Goal: Task Accomplishment & Management: Use online tool/utility

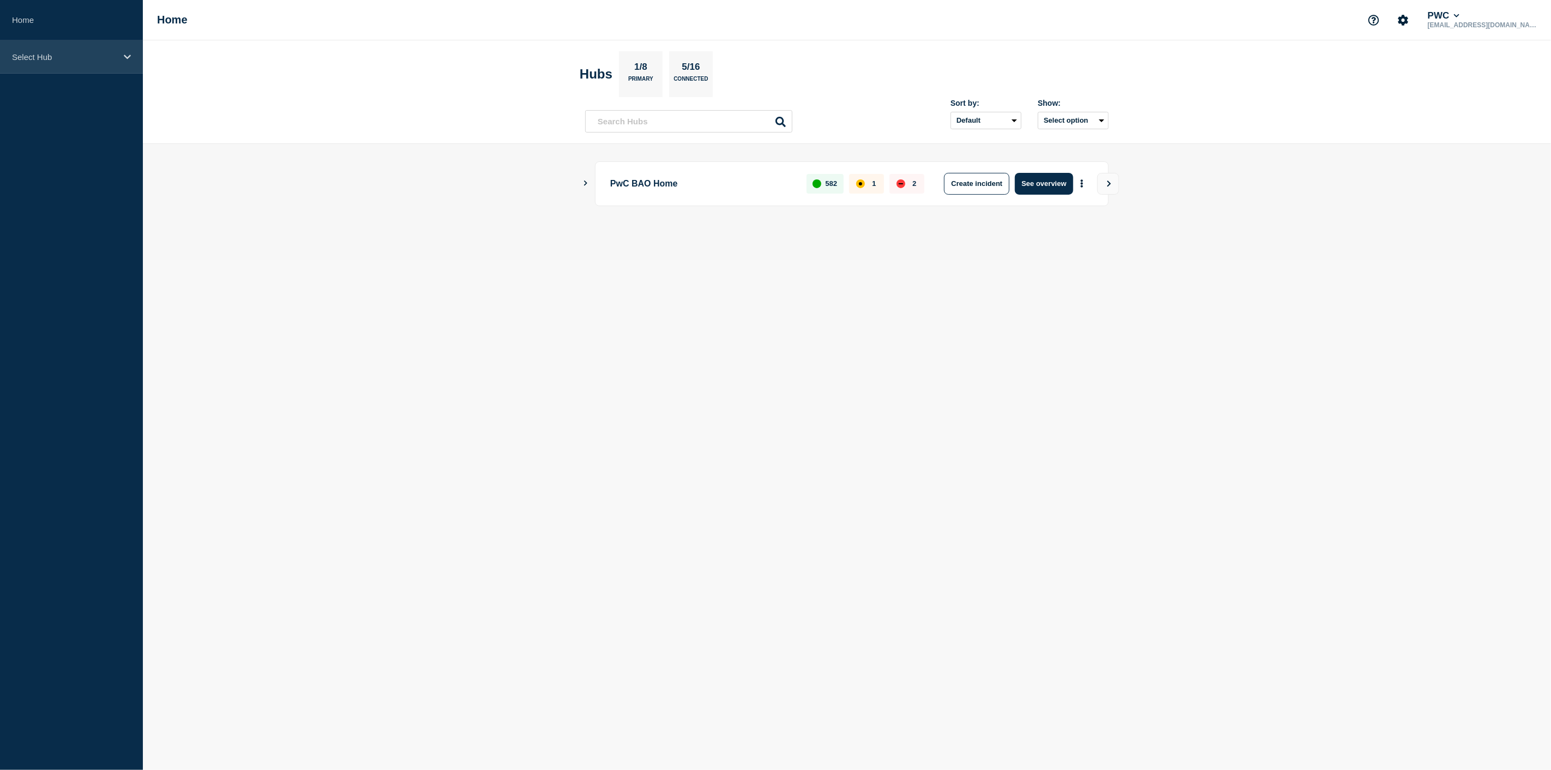
click at [128, 61] on div "Select Hub" at bounding box center [71, 56] width 143 height 33
click at [128, 60] on icon at bounding box center [127, 57] width 7 height 8
click at [129, 60] on icon at bounding box center [127, 57] width 7 height 8
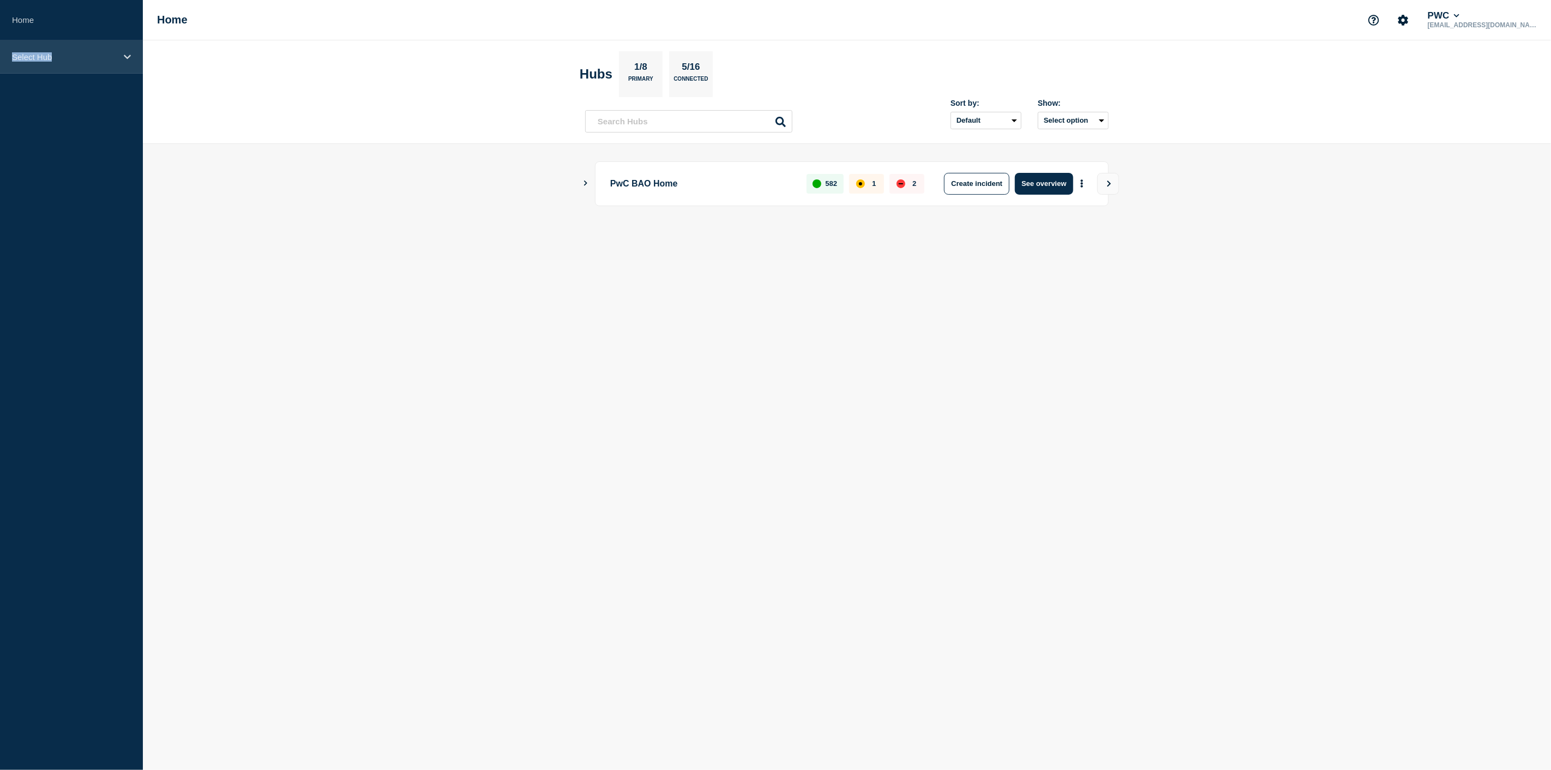
click at [129, 60] on icon at bounding box center [127, 57] width 7 height 8
click at [129, 56] on icon at bounding box center [127, 57] width 7 height 4
click at [129, 56] on icon at bounding box center [127, 57] width 7 height 8
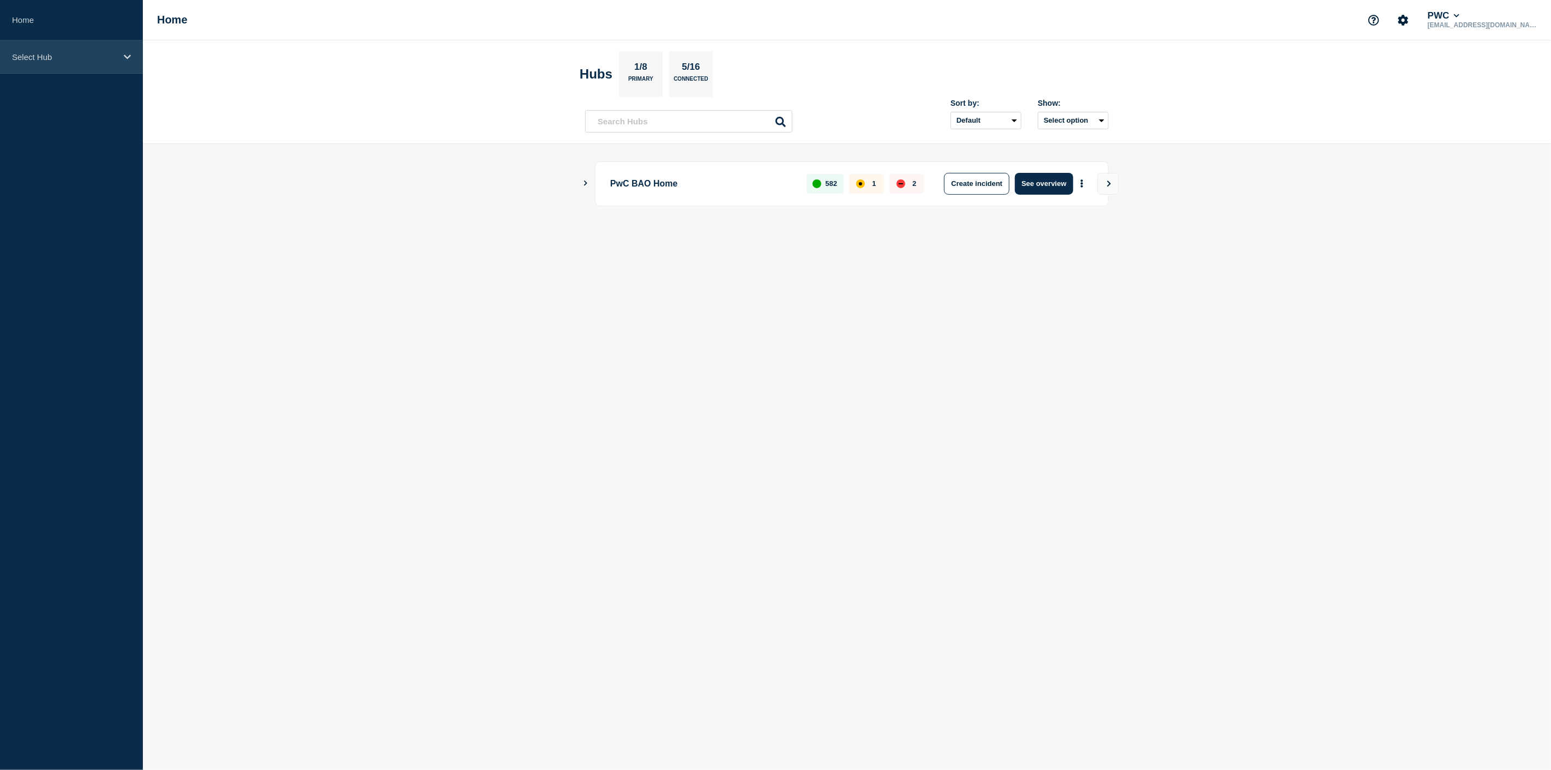
click at [128, 53] on icon at bounding box center [127, 57] width 7 height 8
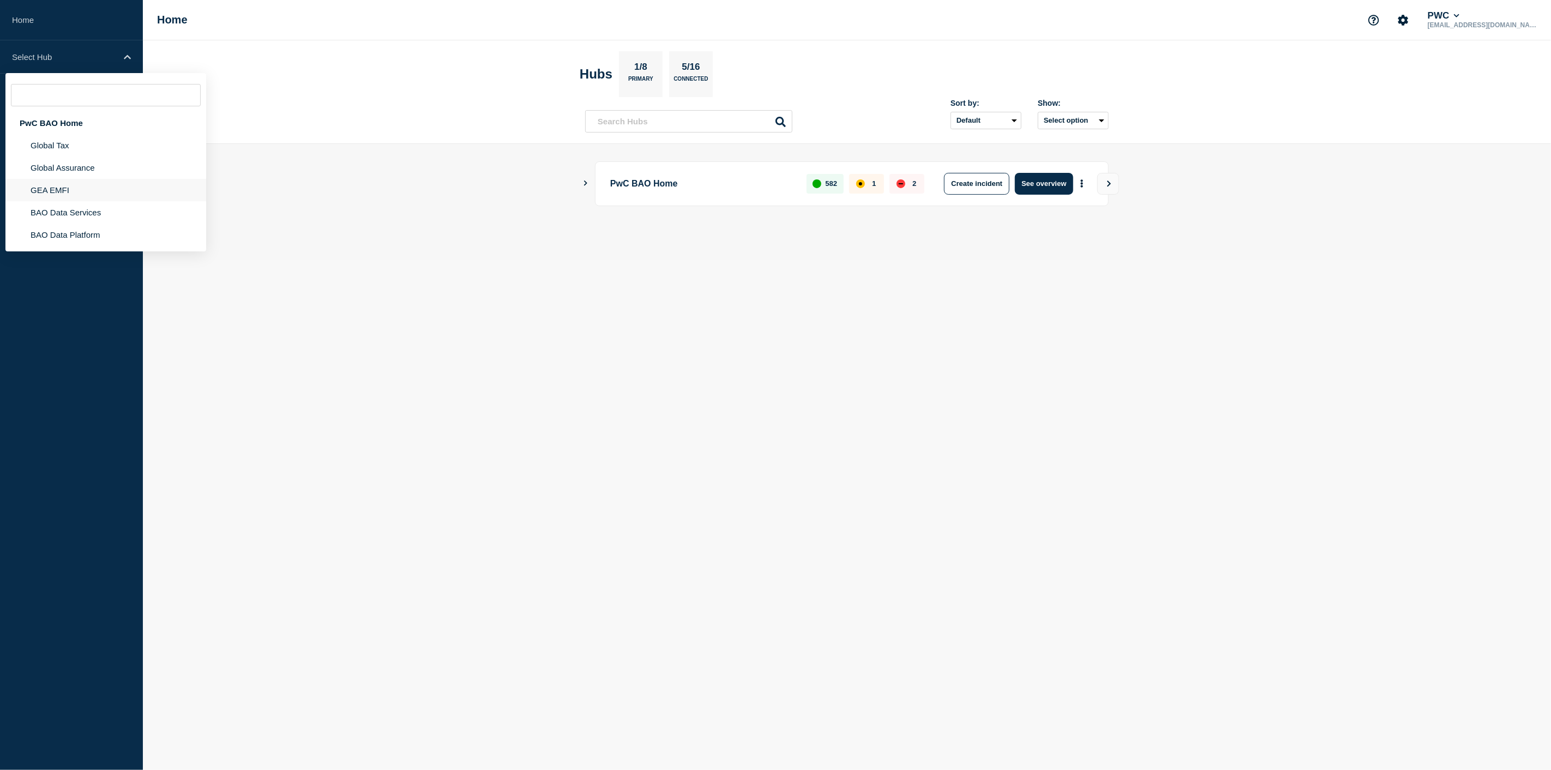
click at [69, 201] on li "GEA EMFI" at bounding box center [105, 212] width 201 height 22
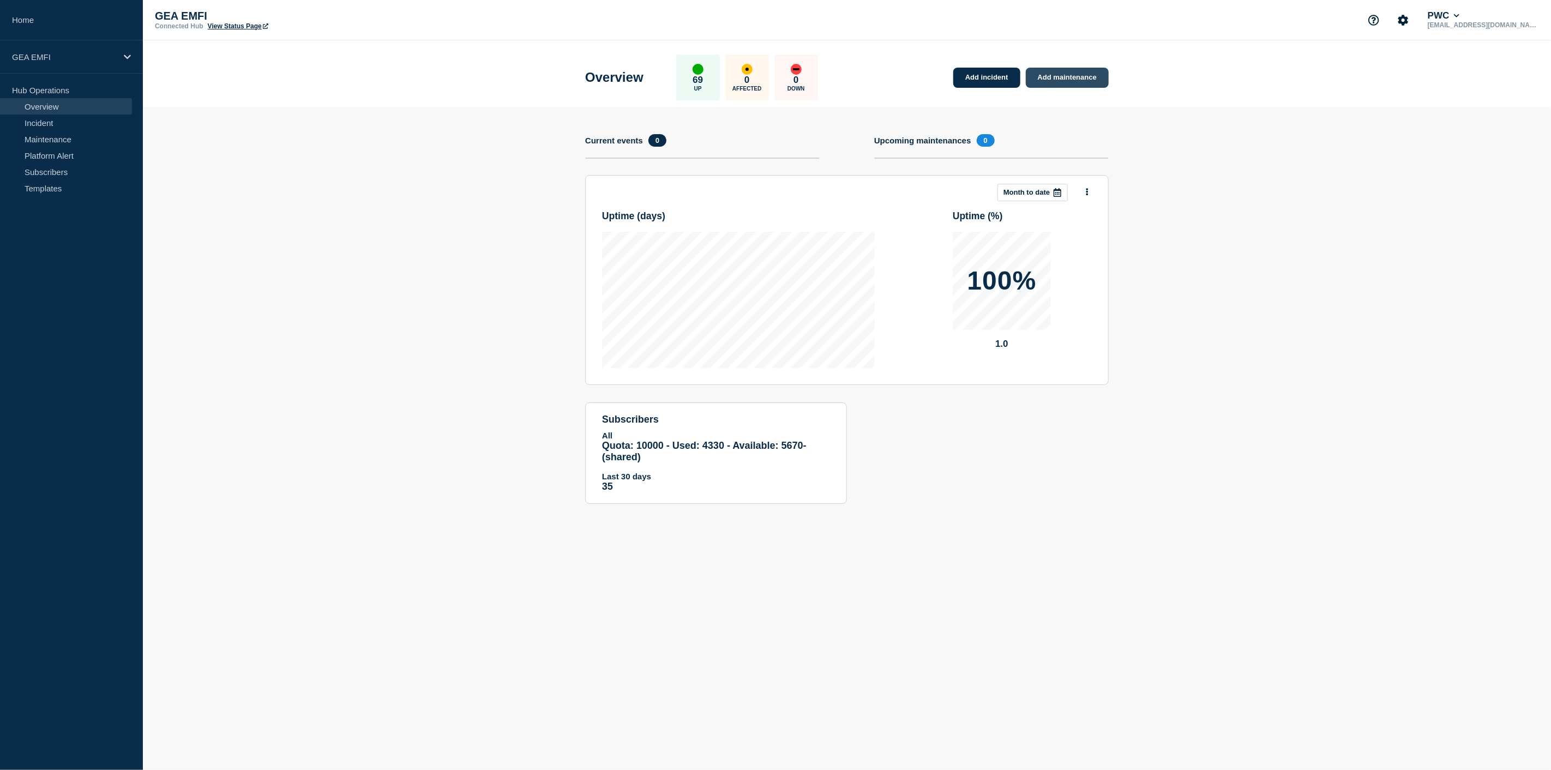
click at [1065, 82] on link "Add maintenance" at bounding box center [1067, 78] width 83 height 20
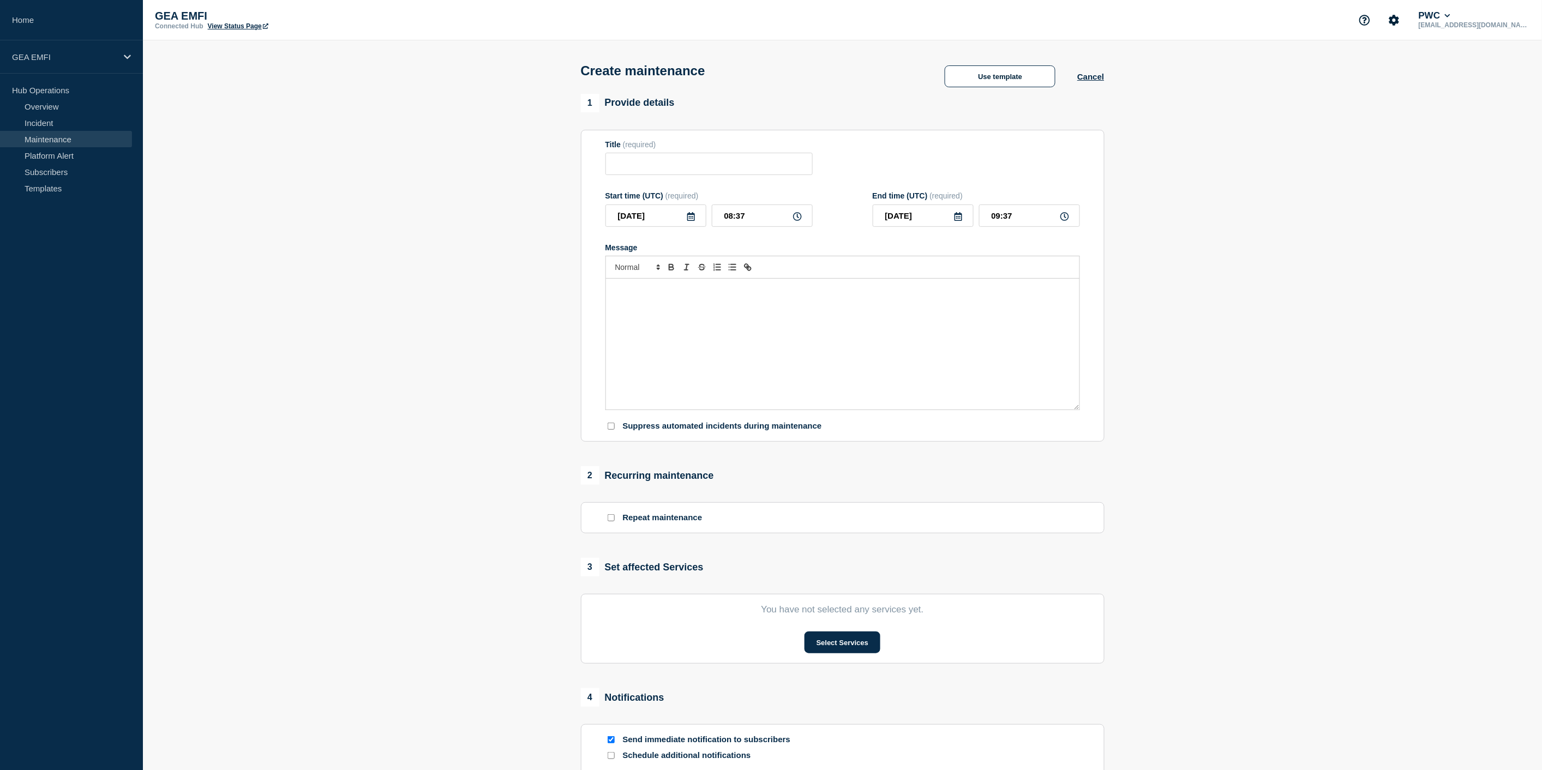
click at [852, 658] on section "You have not selected any services yet. Select Services" at bounding box center [843, 629] width 524 height 70
click at [854, 651] on button "Select Services" at bounding box center [842, 643] width 76 height 22
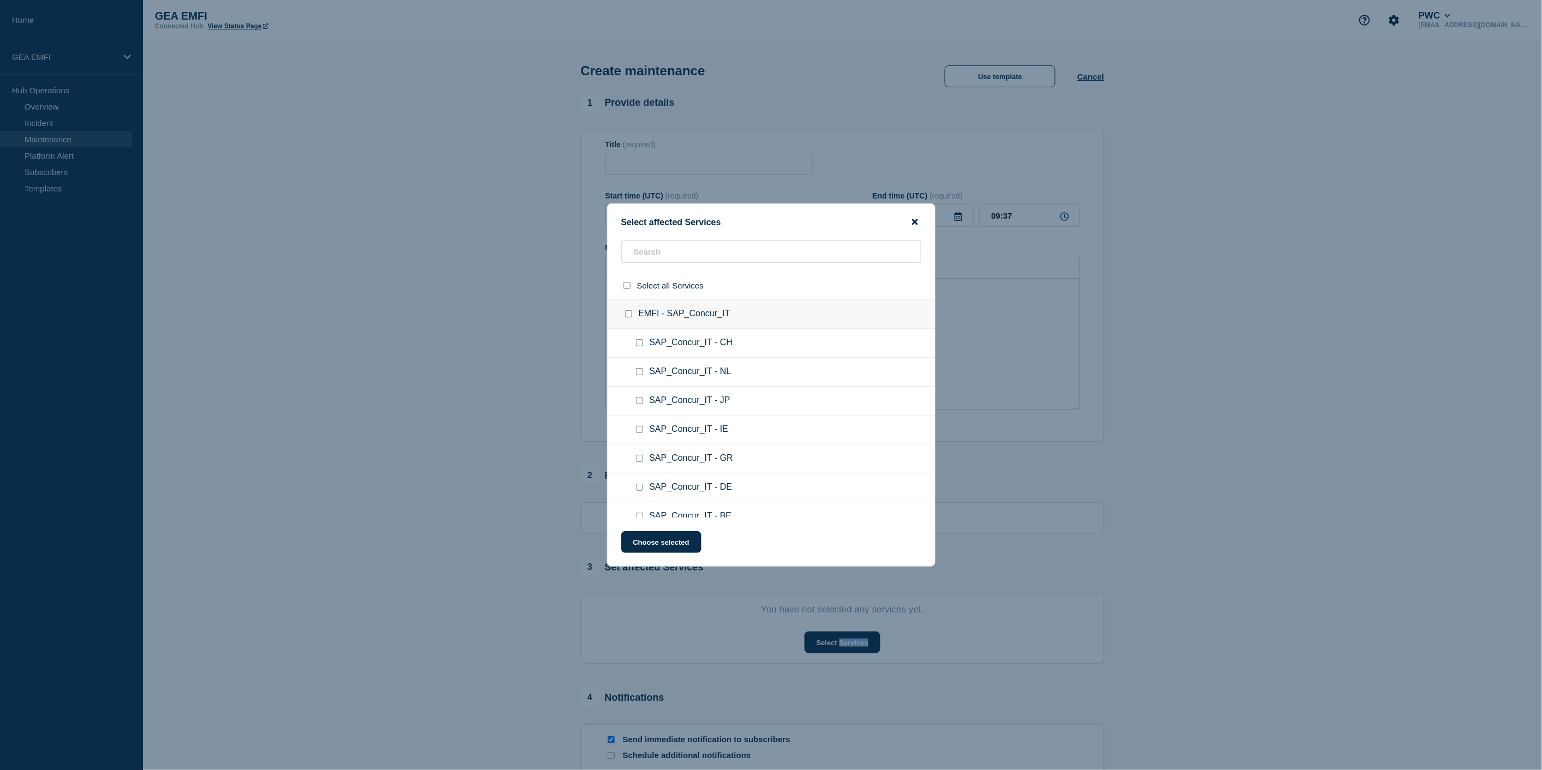
click at [915, 225] on icon "close button" at bounding box center [915, 222] width 6 height 9
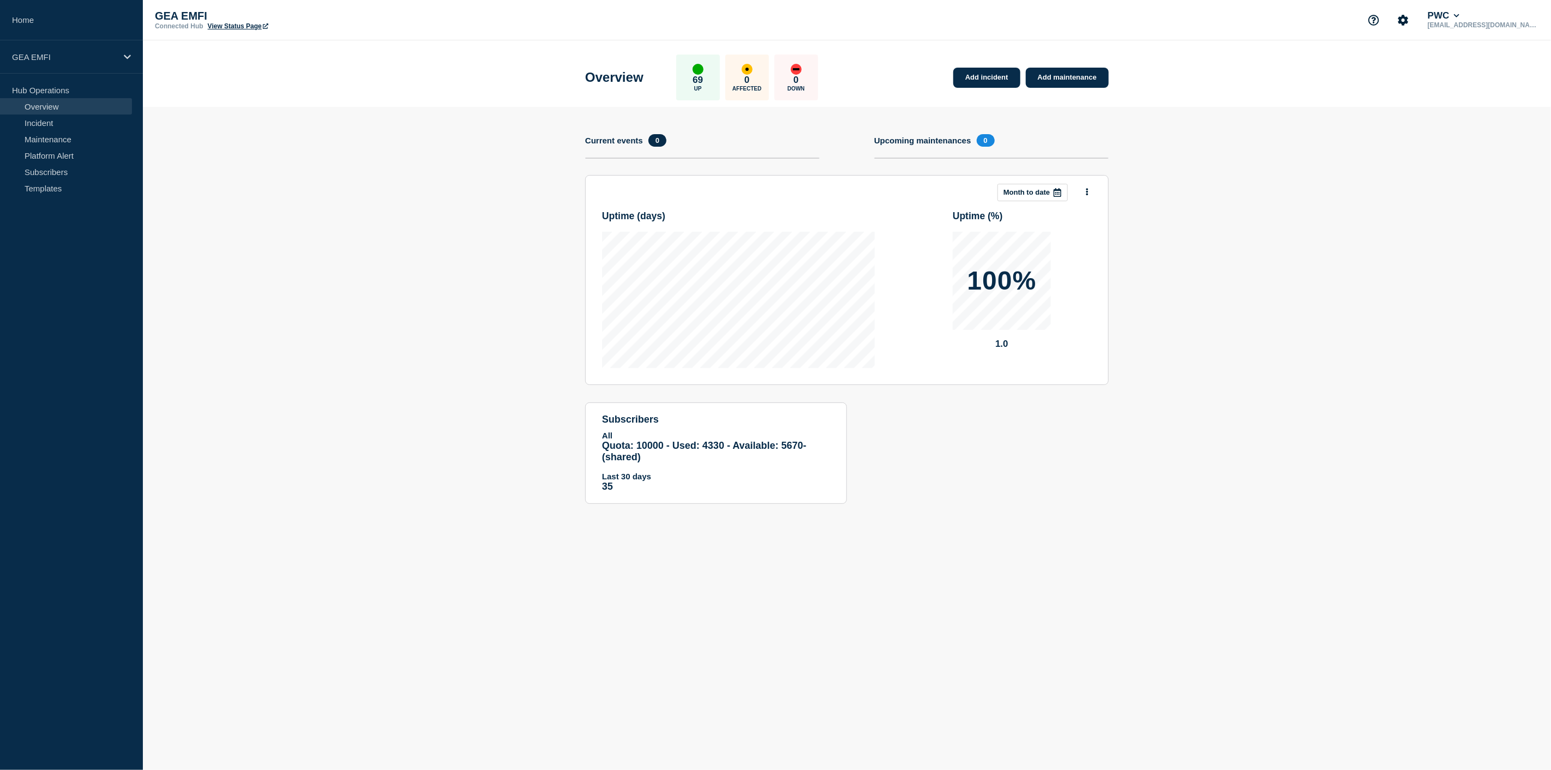
click at [46, 107] on link "Overview" at bounding box center [66, 106] width 132 height 16
click at [45, 138] on link "Maintenance" at bounding box center [66, 139] width 132 height 16
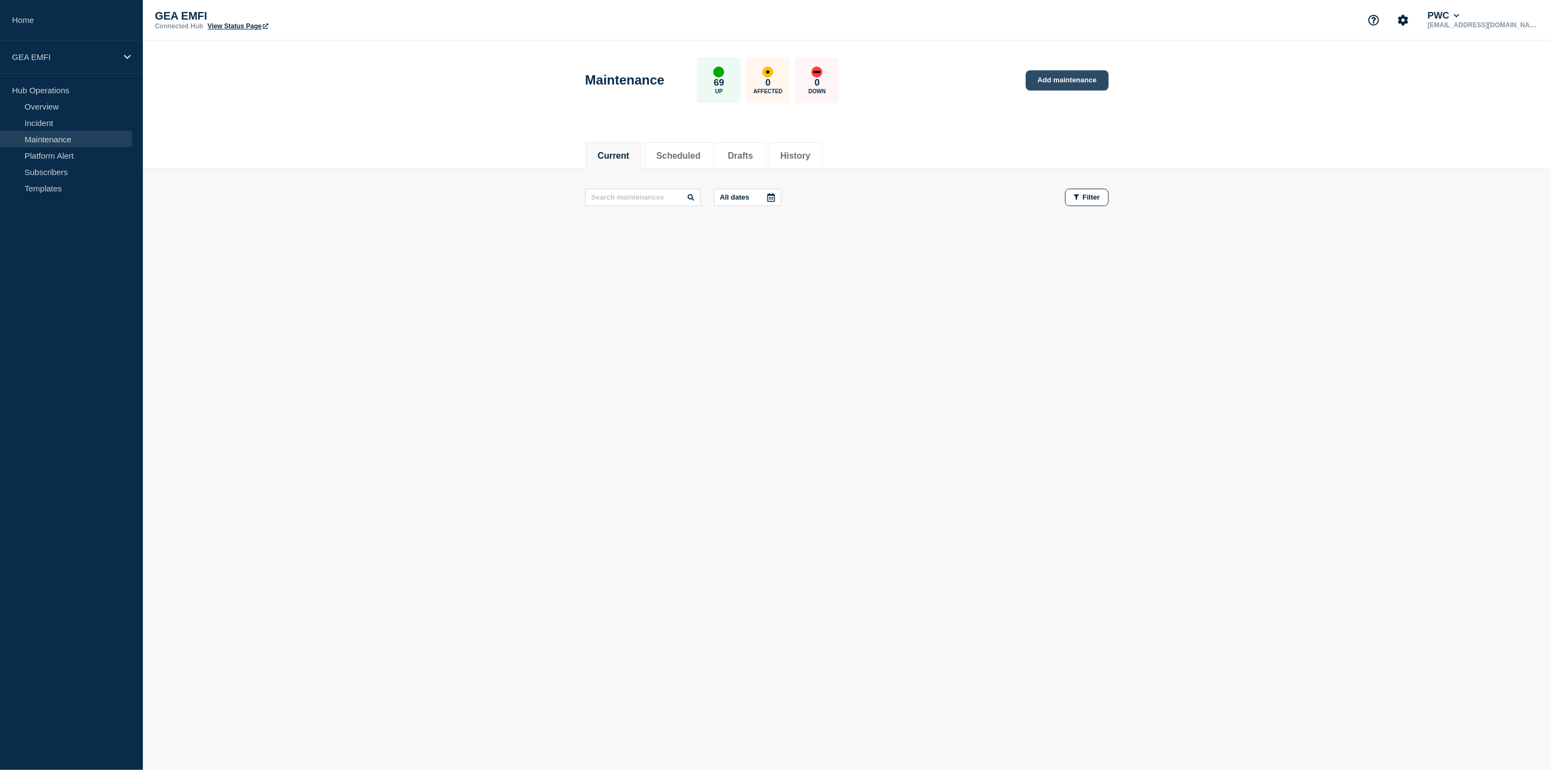
click at [1067, 79] on link "Add maintenance" at bounding box center [1067, 80] width 83 height 20
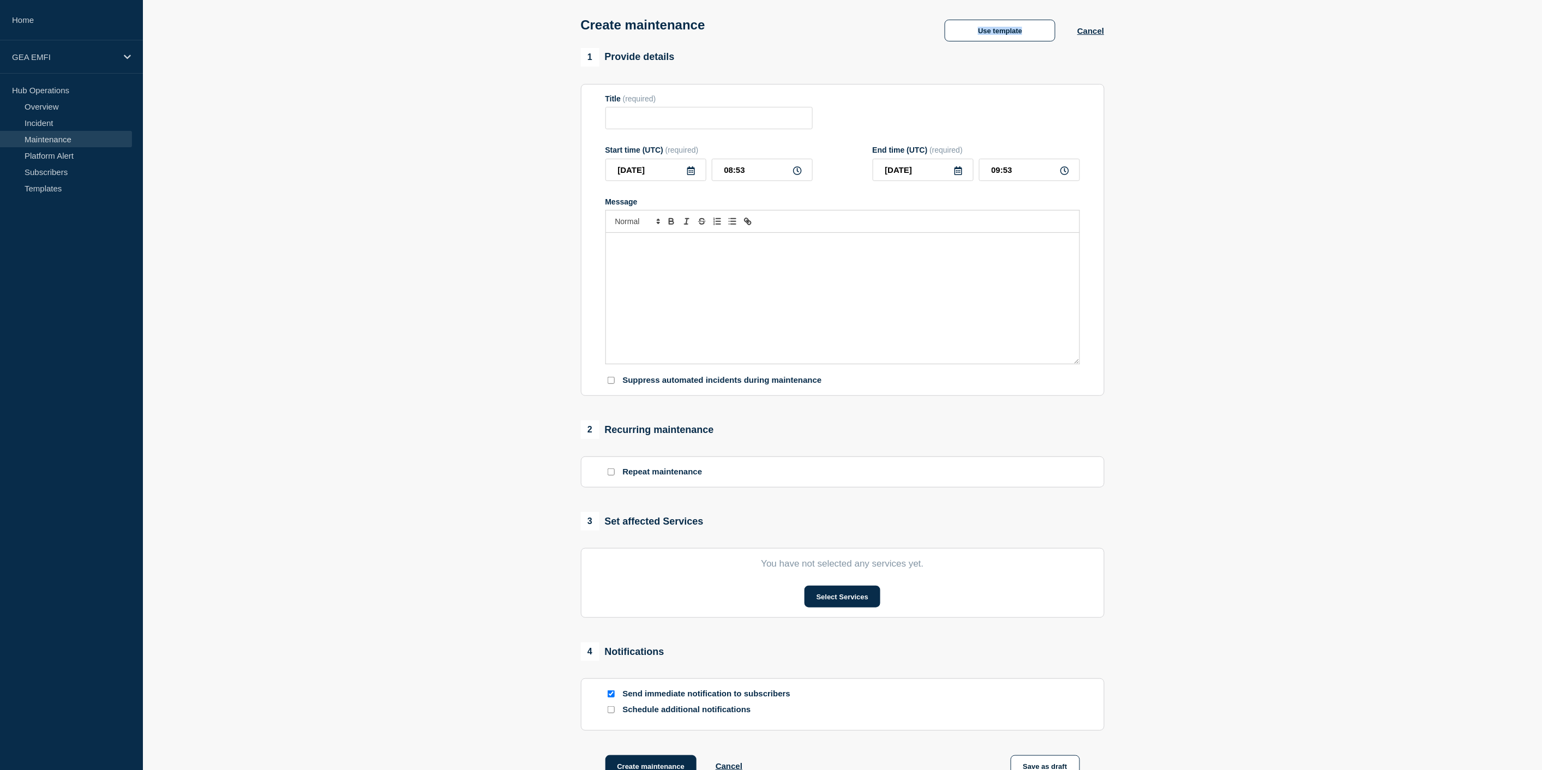
scroll to position [182, 0]
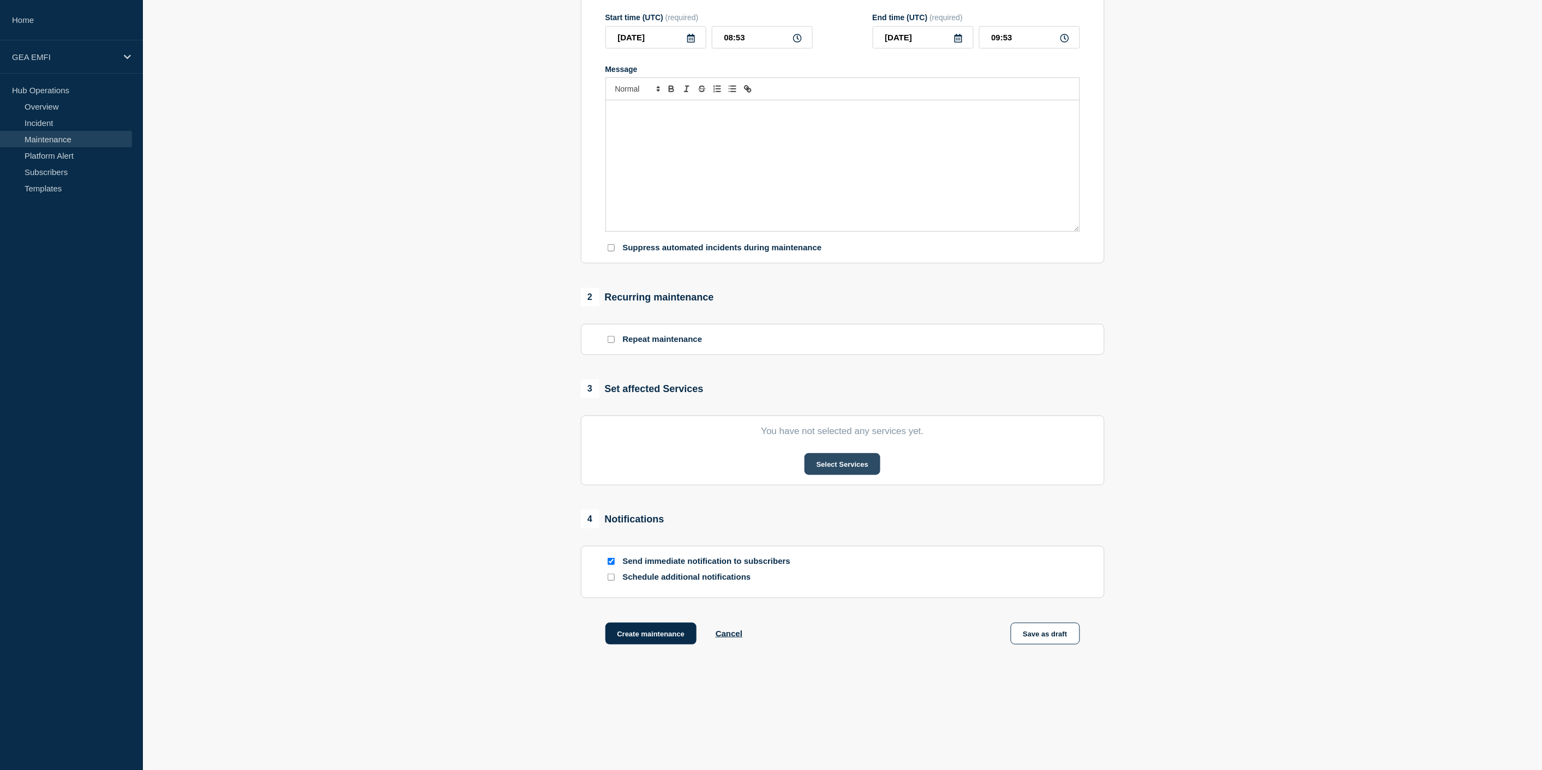
click at [845, 458] on button "Select Services" at bounding box center [842, 464] width 76 height 22
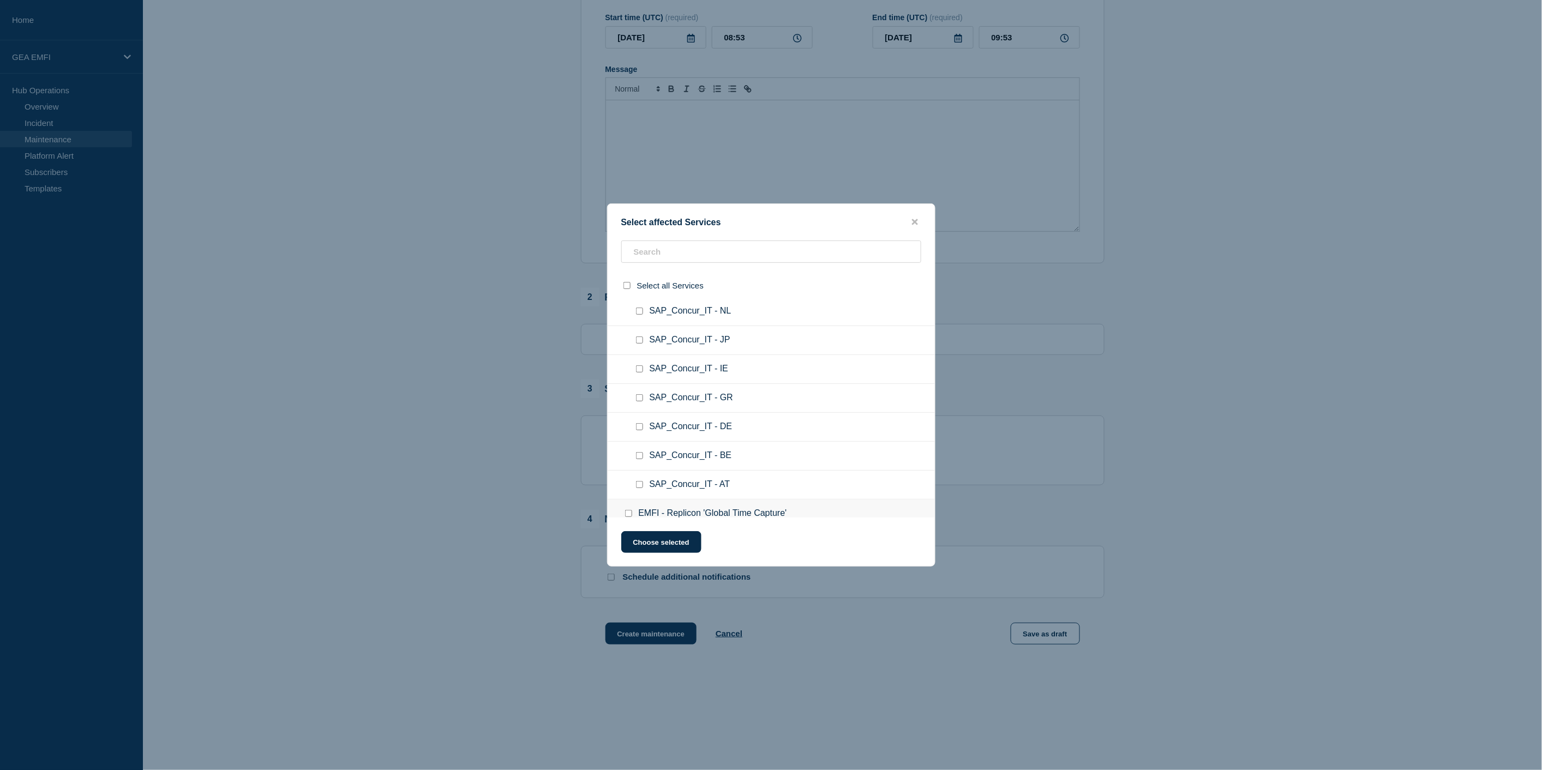
scroll to position [0, 0]
click at [311, 83] on div at bounding box center [771, 385] width 1542 height 770
